Goal: Transaction & Acquisition: Purchase product/service

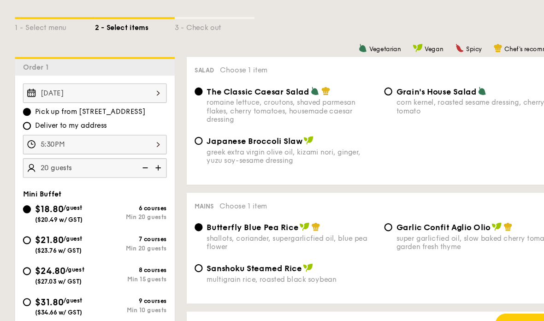
scroll to position [194, 0]
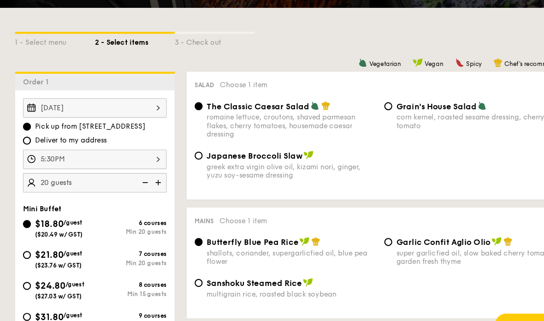
click at [23, 249] on div "$21.80 /guest ($23.76 w/ GST)" at bounding box center [54, 238] width 66 height 19
click at [23, 239] on input "$21.80 /guest ($23.76 w/ GST) 7 courses Min 20 guests" at bounding box center [24, 235] width 7 height 7
radio input "true"
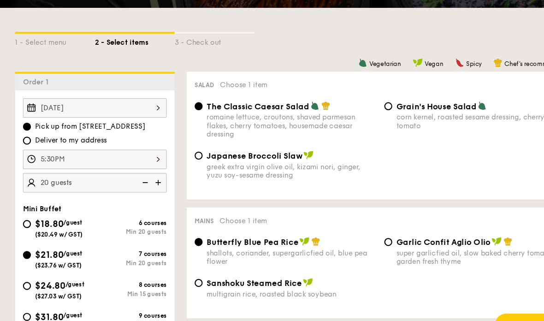
radio input "false"
radio input "true"
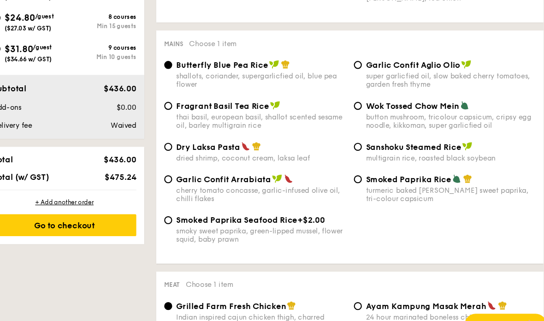
scroll to position [441, 0]
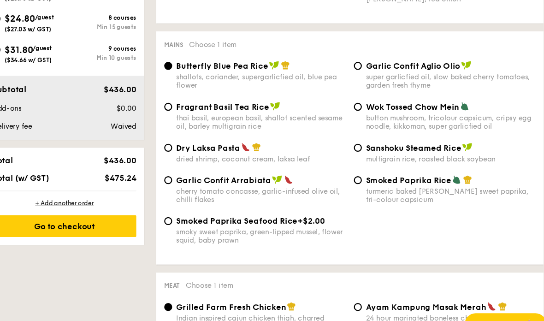
click at [352, 181] on div "Smoked Paprika Rice turmeric baked [PERSON_NAME] sweet paprika, tri-colour caps…" at bounding box center [439, 175] width 175 height 27
click at [355, 170] on input "Smoked Paprika Rice turmeric baked [PERSON_NAME] sweet paprika, tri-colour caps…" at bounding box center [358, 166] width 7 height 7
radio input "true"
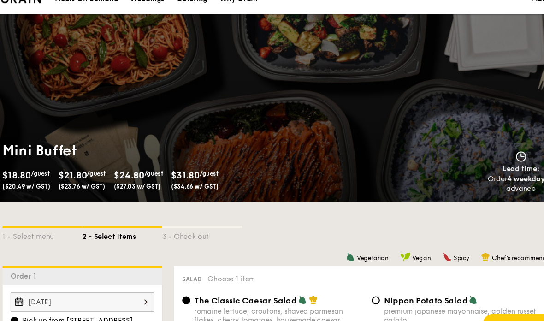
scroll to position [0, 0]
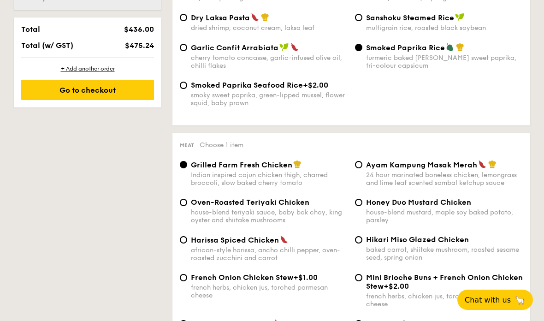
select select
